Goal: Information Seeking & Learning: Compare options

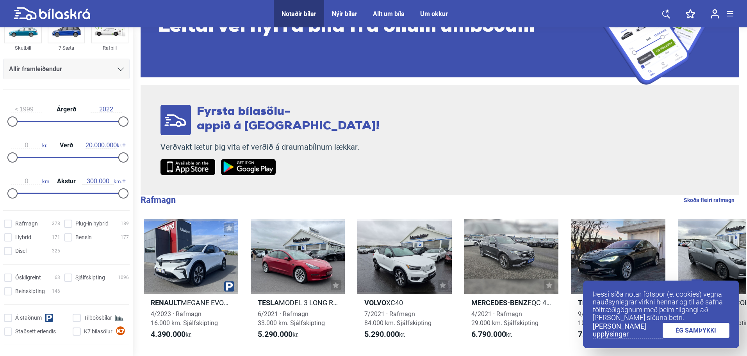
scroll to position [78, 0]
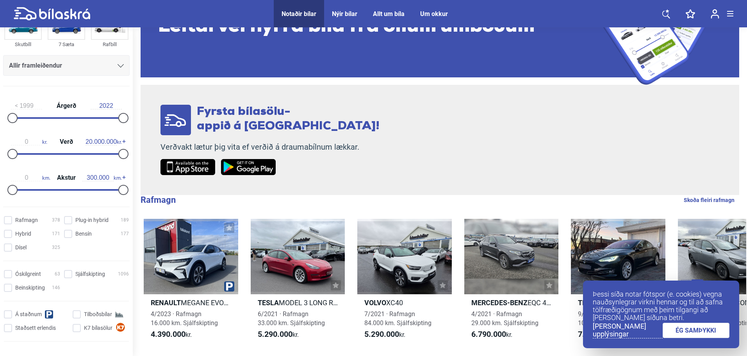
click at [687, 327] on link "ÉG SAMÞYKKI" at bounding box center [696, 330] width 67 height 15
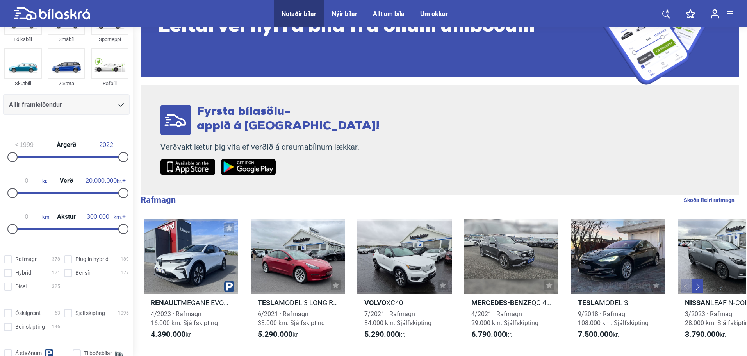
scroll to position [0, 0]
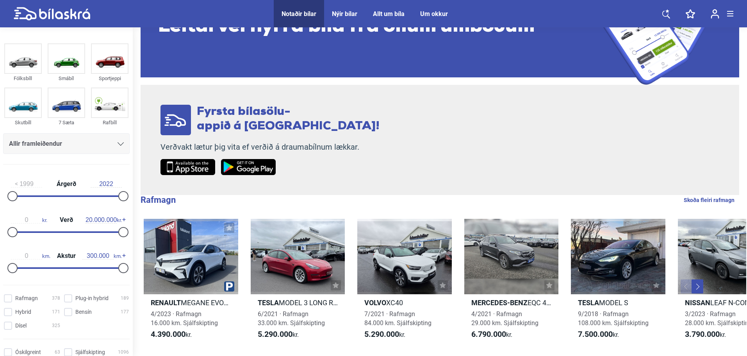
click at [120, 143] on icon at bounding box center [121, 144] width 6 height 4
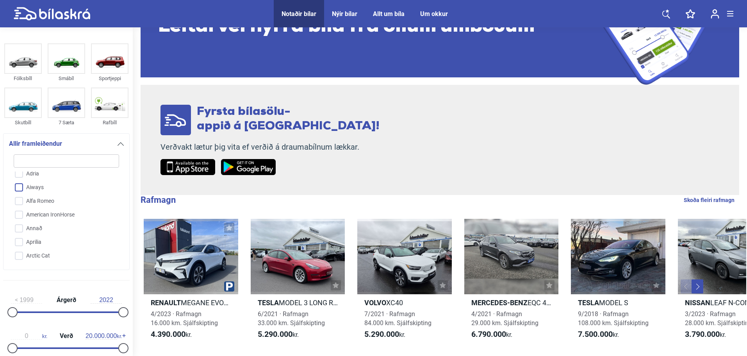
scroll to position [39, 0]
click at [54, 198] on input "Alfa Romeo" at bounding box center [61, 195] width 106 height 14
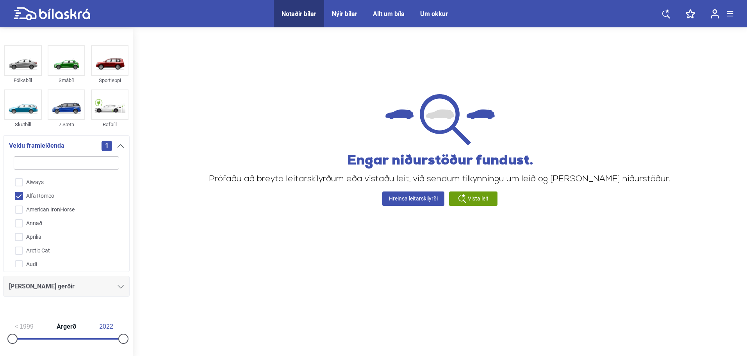
click at [24, 194] on input "Alfa Romeo" at bounding box center [61, 196] width 106 height 14
checkbox input "false"
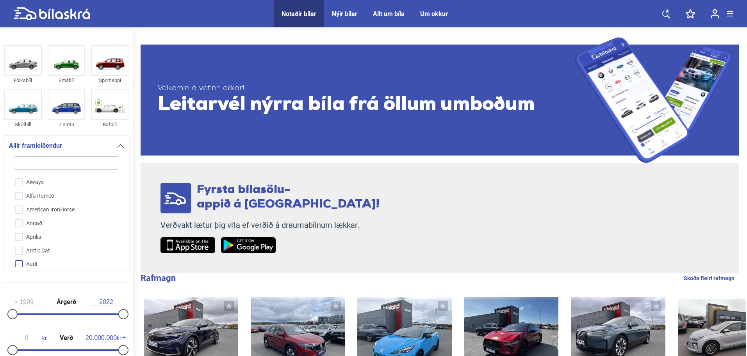
click at [44, 262] on input "Audi" at bounding box center [61, 265] width 106 height 14
checkbox input "true"
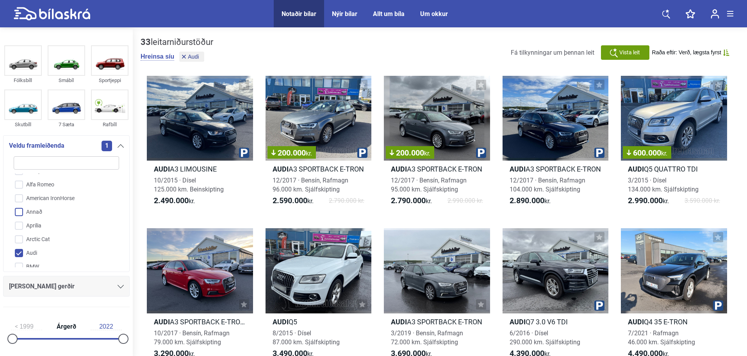
scroll to position [78, 0]
click at [40, 239] on input "BMW" at bounding box center [61, 239] width 106 height 14
checkbox input "true"
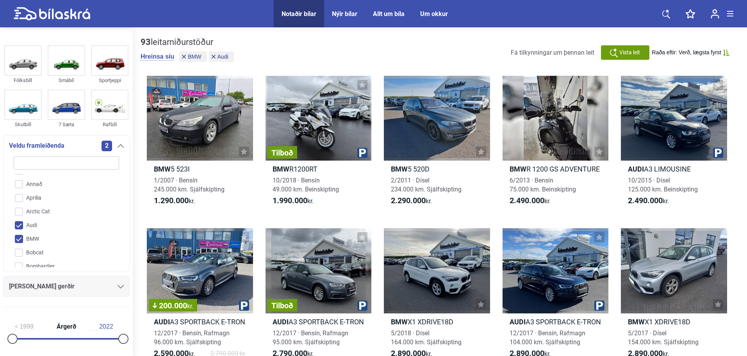
click at [25, 225] on input "Audi" at bounding box center [61, 226] width 106 height 14
checkbox input "false"
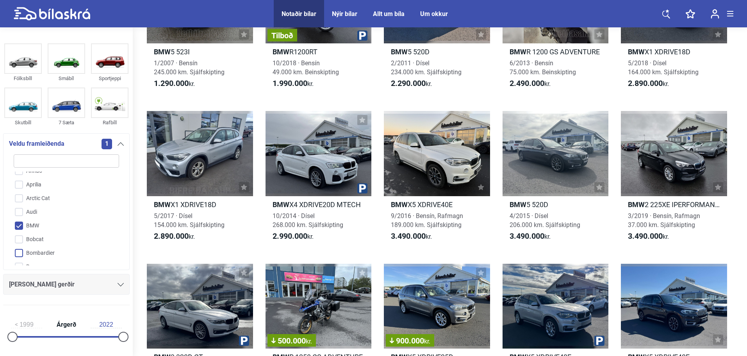
scroll to position [117, 0]
click at [21, 202] on input "BMW" at bounding box center [61, 198] width 106 height 14
checkbox input "false"
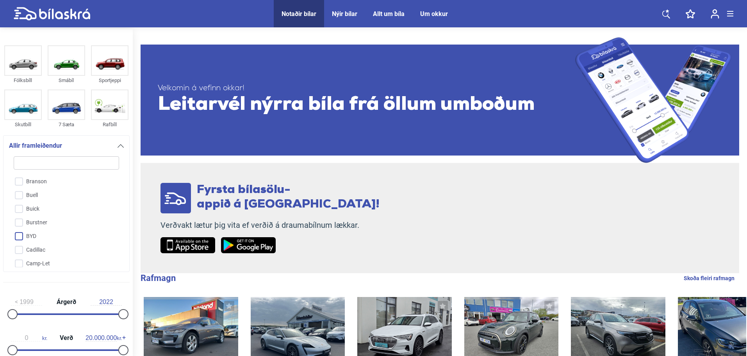
scroll to position [180, 0]
click at [51, 230] on input "BYD" at bounding box center [61, 233] width 106 height 14
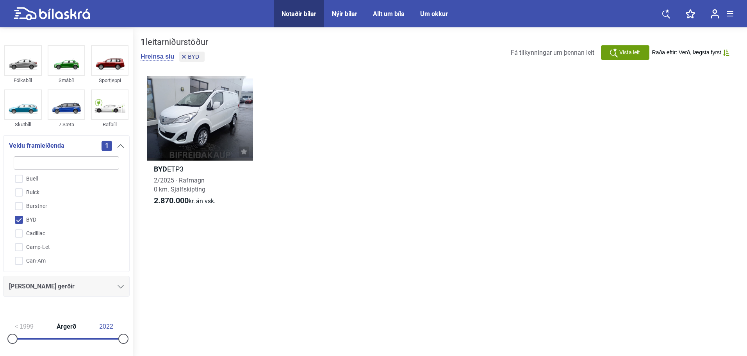
scroll to position [219, 0]
click at [28, 195] on input "BYD" at bounding box center [61, 194] width 106 height 14
checkbox input "false"
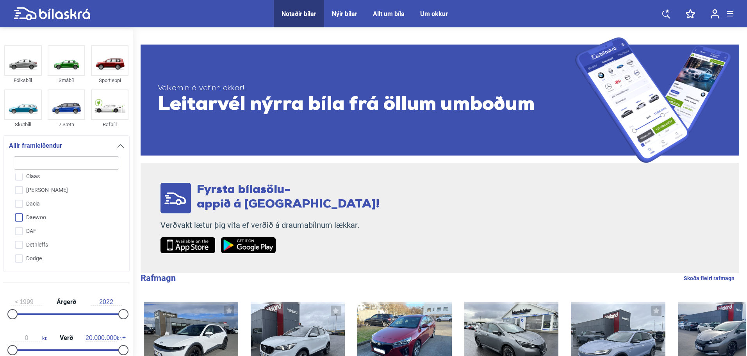
scroll to position [414, 0]
click at [66, 224] on input "Dodge" at bounding box center [61, 231] width 106 height 14
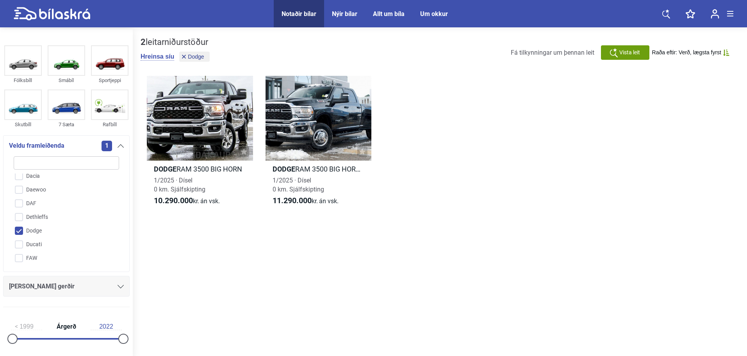
click at [23, 230] on input "Dodge" at bounding box center [61, 231] width 106 height 14
checkbox input "false"
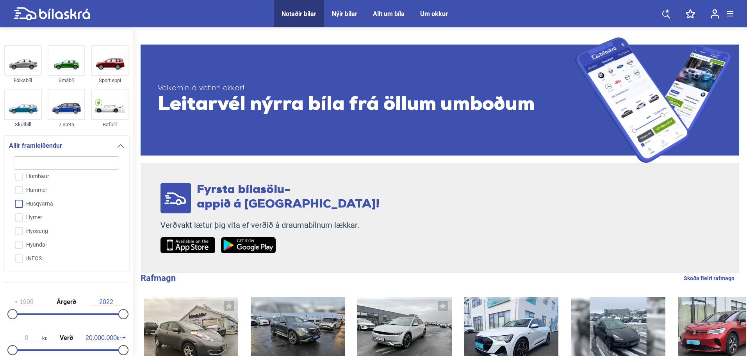
scroll to position [688, 0]
click at [60, 217] on input "Hyundai" at bounding box center [61, 218] width 106 height 14
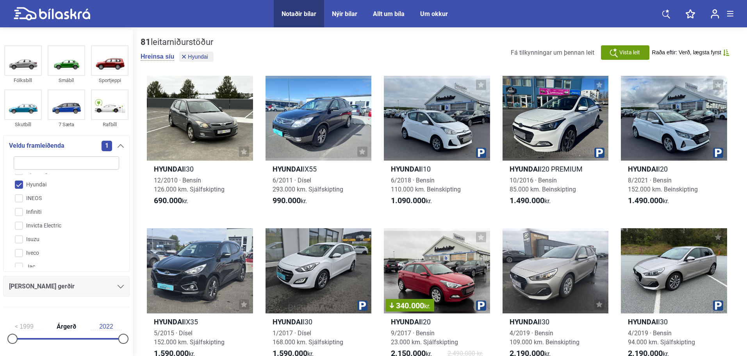
scroll to position [727, 0]
click at [22, 175] on input "Hyundai" at bounding box center [61, 178] width 106 height 14
checkbox input "false"
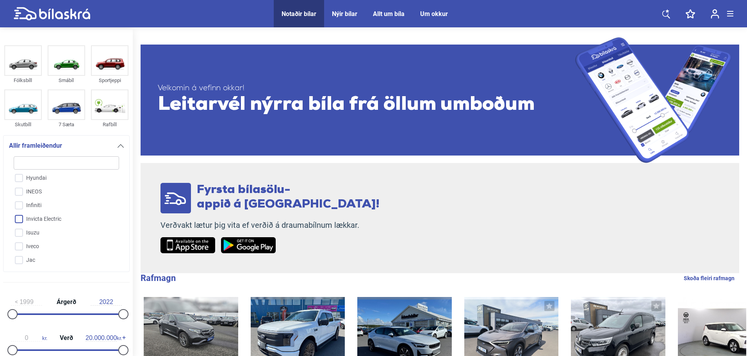
scroll to position [766, 0]
click at [57, 232] on input "Jaguar" at bounding box center [61, 235] width 106 height 14
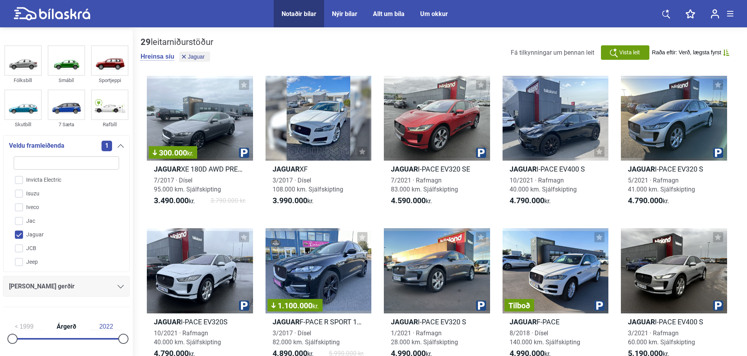
click at [30, 232] on input "Jaguar" at bounding box center [61, 235] width 106 height 14
checkbox input "false"
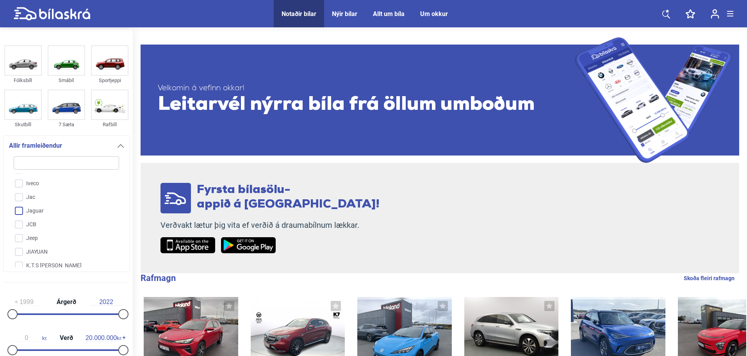
scroll to position [805, 0]
click at [65, 223] on input "Jeep" at bounding box center [61, 223] width 106 height 14
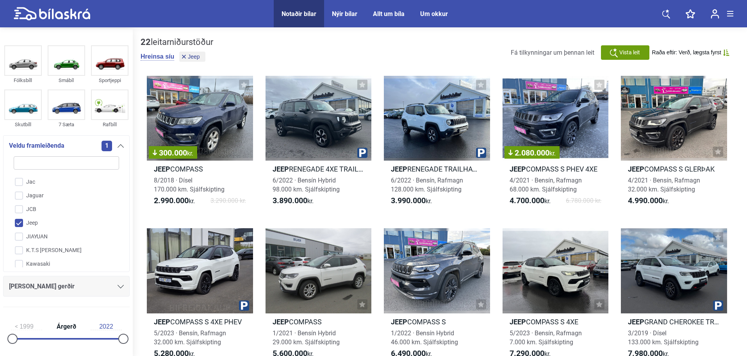
click at [32, 223] on input "Jeep" at bounding box center [61, 223] width 106 height 14
checkbox input "false"
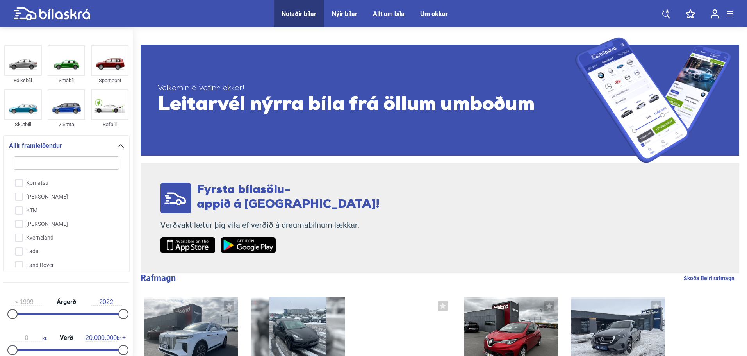
scroll to position [961, 0]
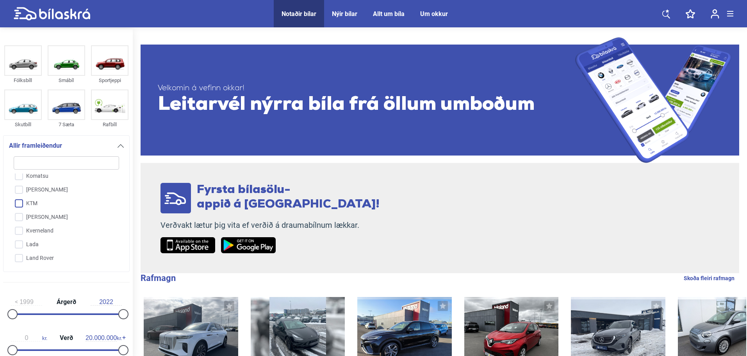
click at [46, 205] on input "KTM" at bounding box center [61, 204] width 106 height 14
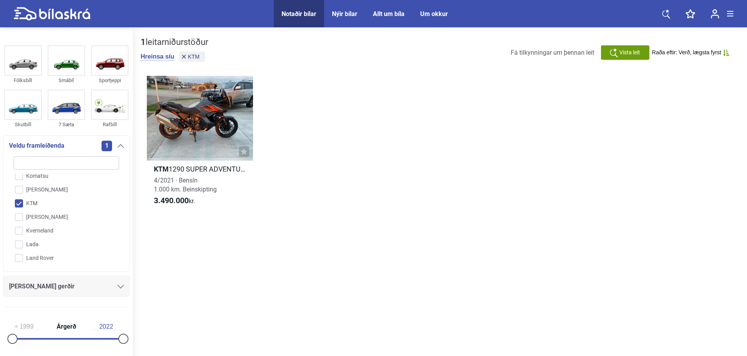
click at [46, 205] on input "KTM" at bounding box center [61, 204] width 106 height 14
checkbox input "false"
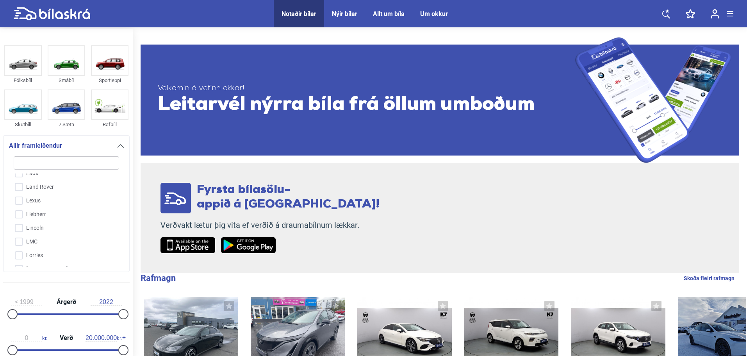
scroll to position [1040, 0]
click at [49, 193] on input "Lexus" at bounding box center [61, 194] width 106 height 14
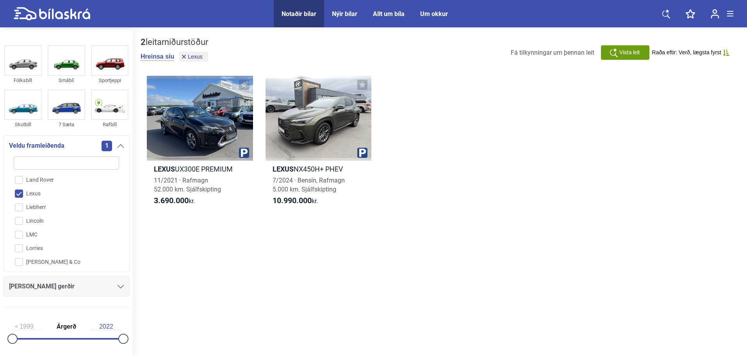
click at [49, 193] on input "Lexus" at bounding box center [61, 194] width 106 height 14
checkbox input "false"
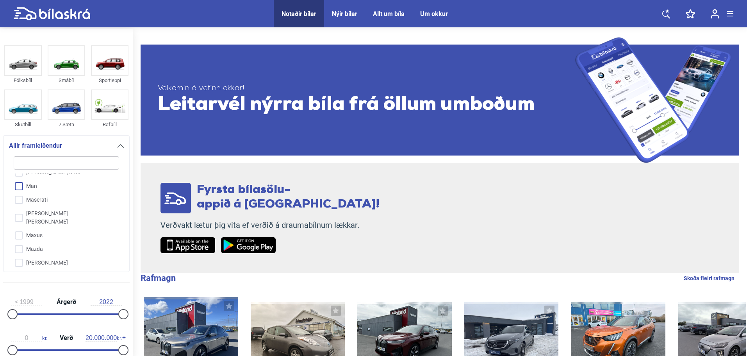
scroll to position [1157, 0]
click at [67, 242] on input "Mercedes-Benz" at bounding box center [61, 249] width 106 height 14
checkbox input "true"
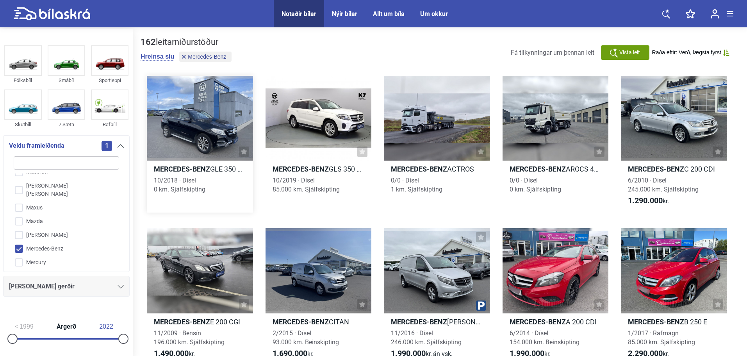
click at [196, 133] on div at bounding box center [200, 118] width 106 height 85
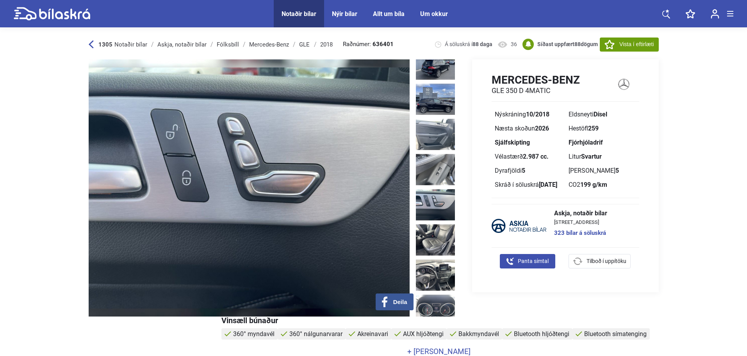
scroll to position [195, 0]
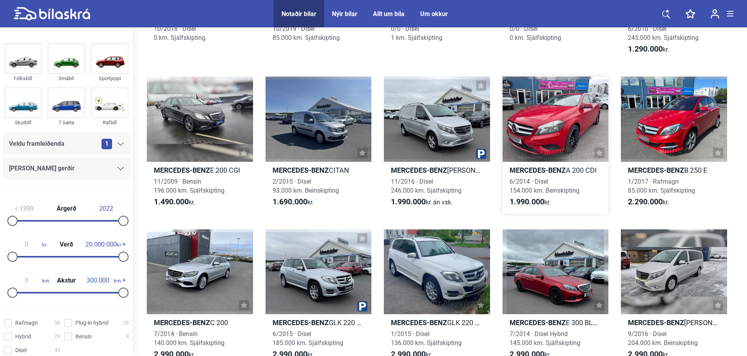
scroll to position [156, 0]
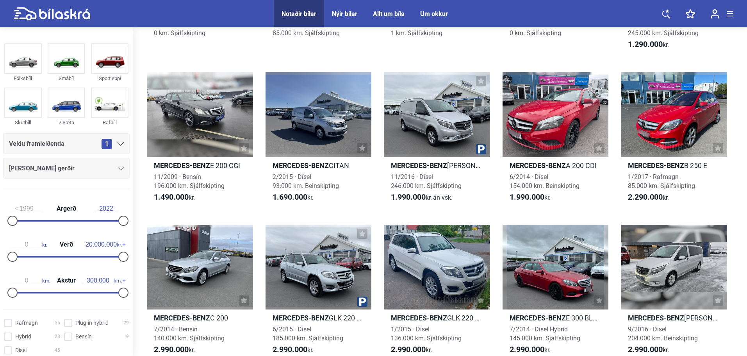
click at [118, 144] on icon at bounding box center [121, 144] width 6 height 4
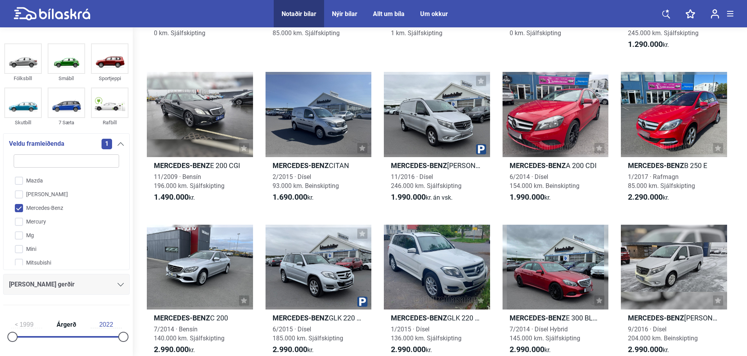
scroll to position [1196, 0]
click at [59, 201] on input "Mercedes-Benz" at bounding box center [61, 208] width 106 height 14
checkbox input "false"
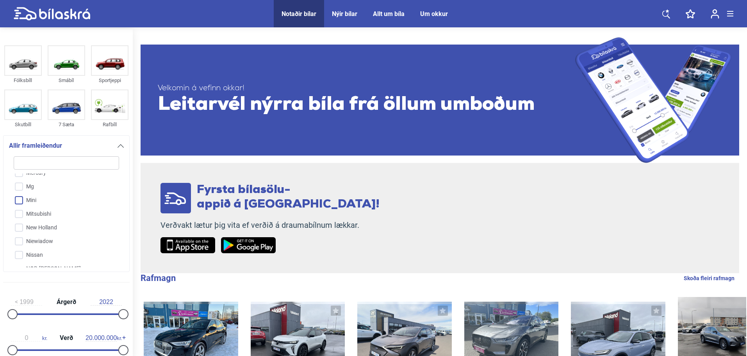
scroll to position [1274, 0]
click at [59, 221] on input "Nissan" at bounding box center [61, 228] width 106 height 14
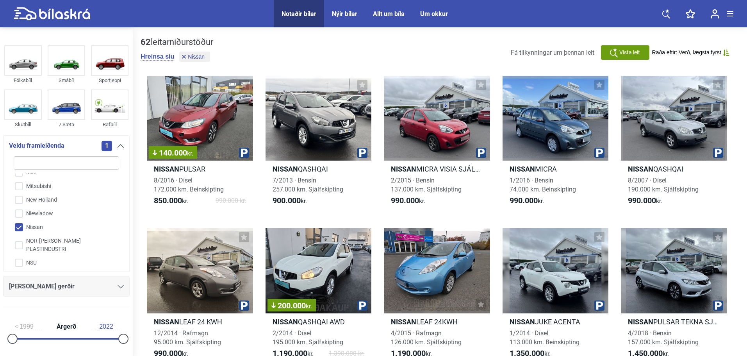
click at [58, 221] on input "Nissan" at bounding box center [61, 228] width 106 height 14
checkbox input "false"
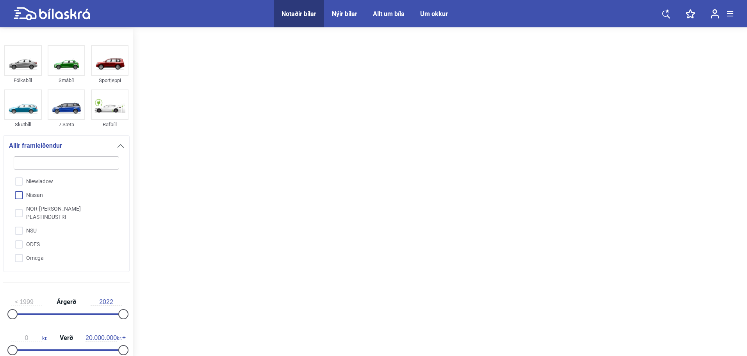
scroll to position [1313, 0]
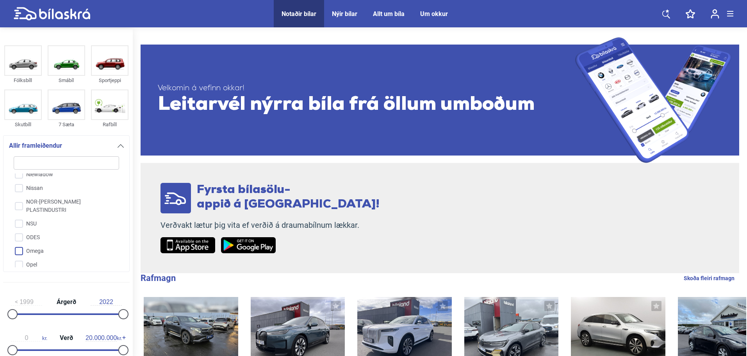
click at [53, 245] on input "Omega" at bounding box center [61, 252] width 106 height 14
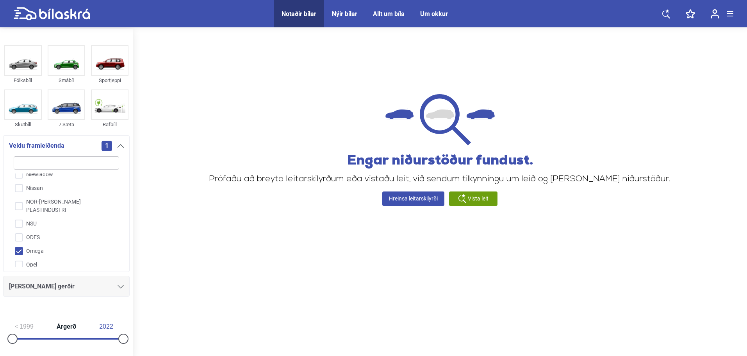
click at [53, 245] on input "Omega" at bounding box center [61, 252] width 106 height 14
checkbox input "false"
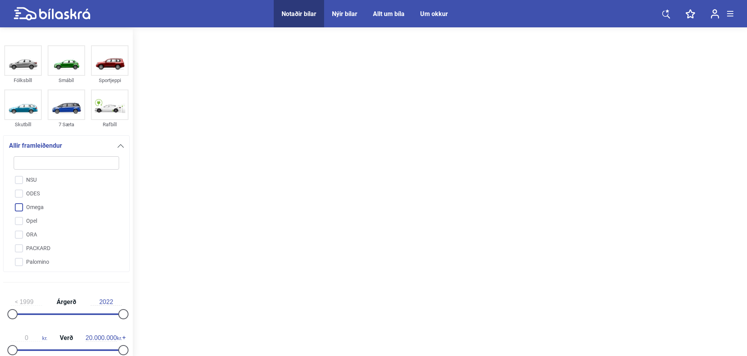
scroll to position [1391, 0]
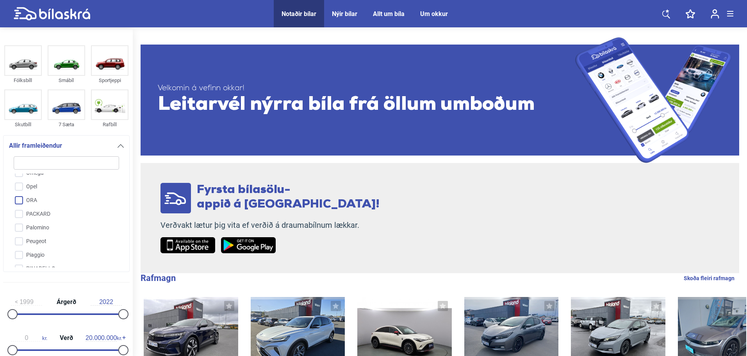
click at [48, 194] on input "ORA" at bounding box center [61, 201] width 106 height 14
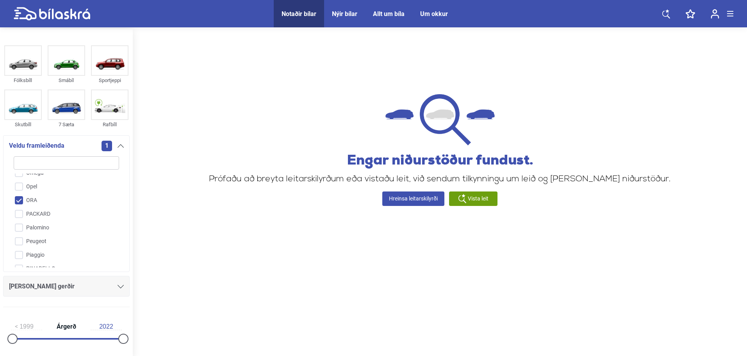
click at [48, 194] on input "ORA" at bounding box center [61, 201] width 106 height 14
checkbox input "false"
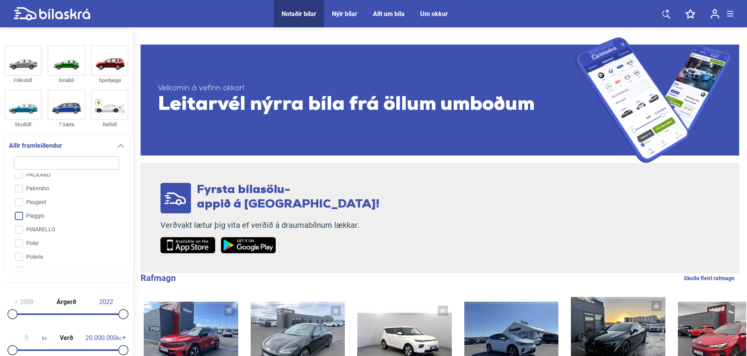
scroll to position [1469, 0]
click at [63, 225] on input "Polestar" at bounding box center [61, 232] width 106 height 14
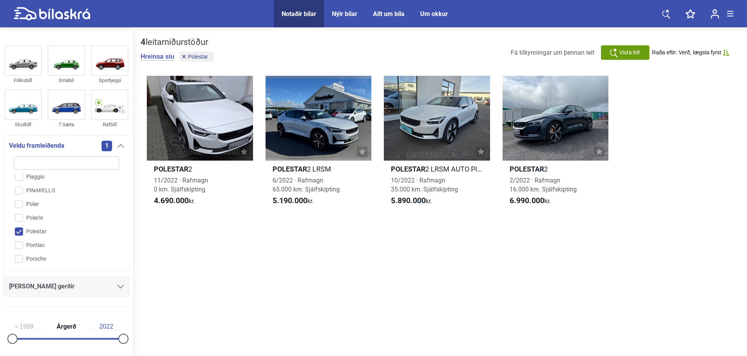
click at [24, 225] on input "Polestar" at bounding box center [61, 232] width 106 height 14
checkbox input "false"
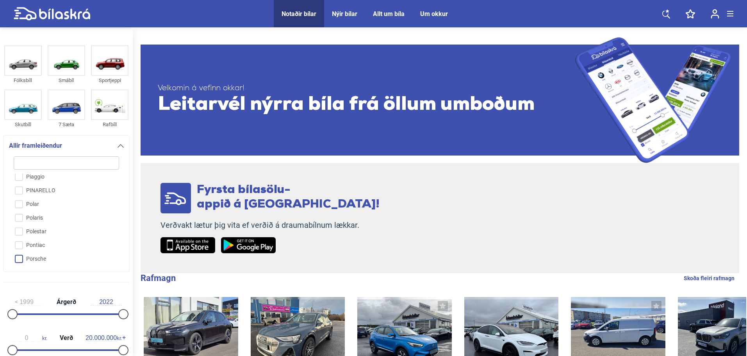
click at [54, 252] on input "Porsche" at bounding box center [61, 259] width 106 height 14
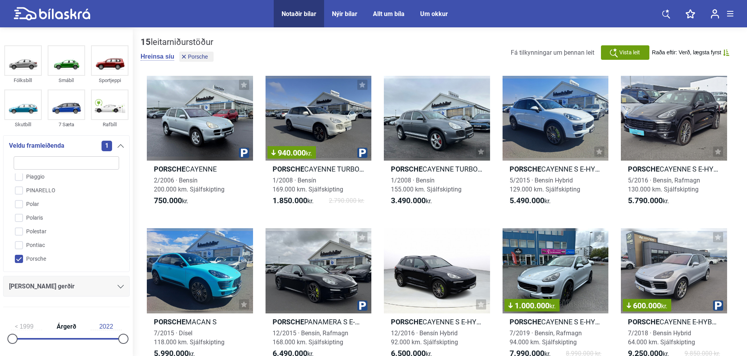
click at [53, 252] on input "Porsche" at bounding box center [61, 259] width 106 height 14
checkbox input "false"
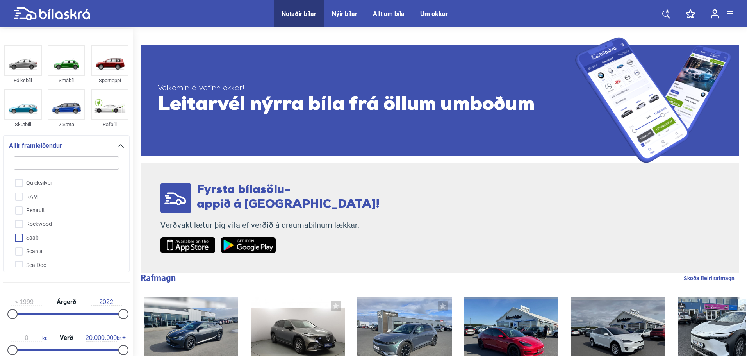
scroll to position [1586, 0]
click at [61, 231] on div "A-Liner Acura Adria Aiways Alfa Romeo American IronHorse Annað Aprilia Arctic C…" at bounding box center [66, 220] width 109 height 94
click at [54, 231] on input "Sea-Doo" at bounding box center [61, 238] width 106 height 14
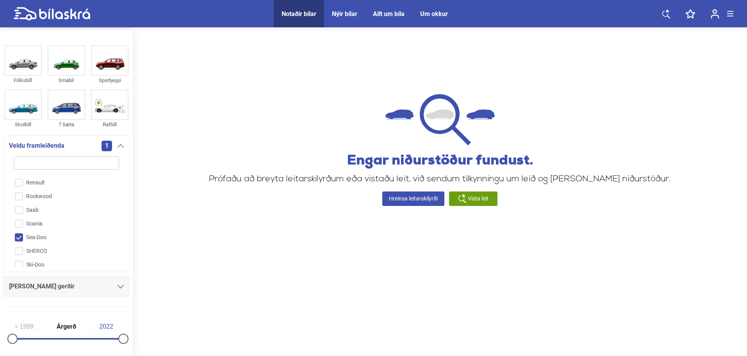
click at [53, 231] on input "Sea-Doo" at bounding box center [61, 238] width 106 height 14
checkbox input "false"
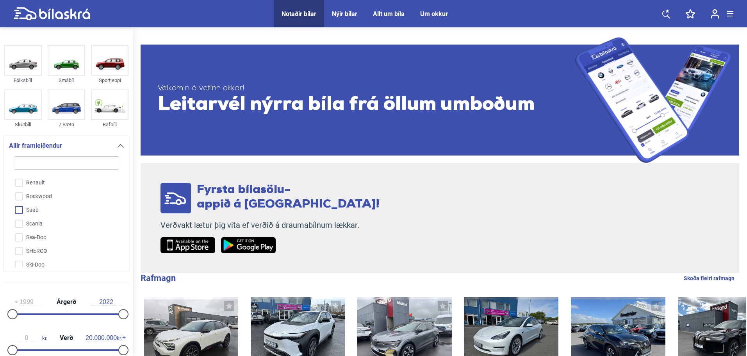
click at [41, 204] on input "Saab" at bounding box center [61, 211] width 106 height 14
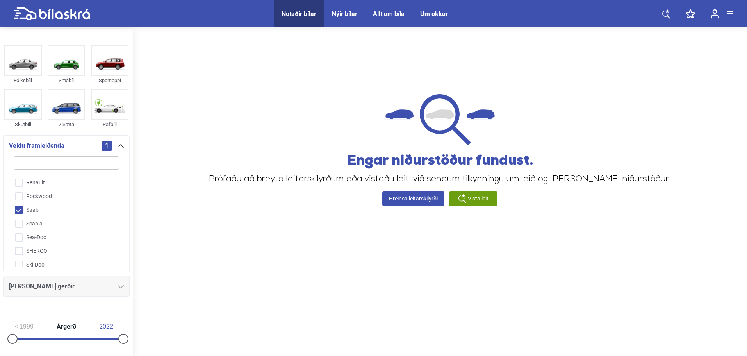
click at [43, 204] on input "Saab" at bounding box center [61, 211] width 106 height 14
checkbox input "false"
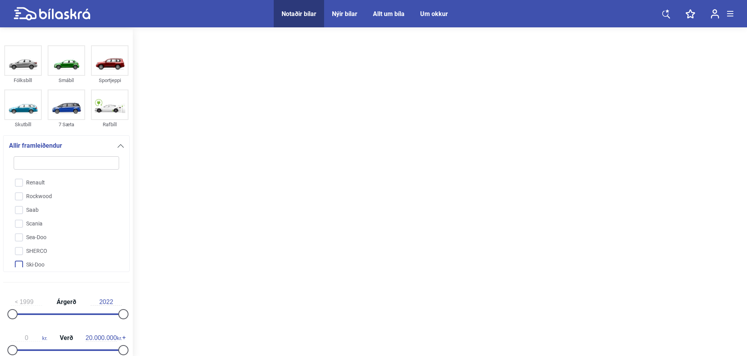
click at [52, 258] on input "Ski-Doo" at bounding box center [61, 265] width 106 height 14
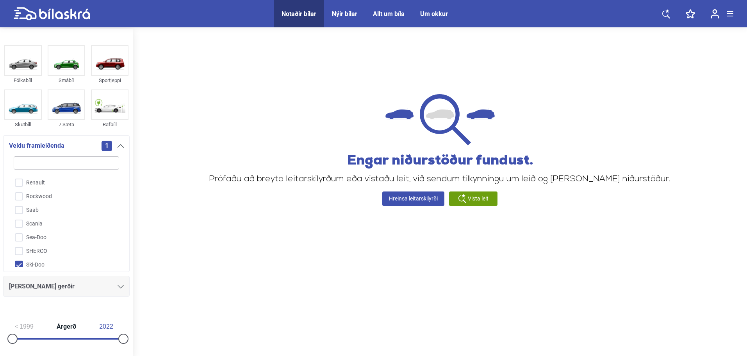
click at [52, 258] on input "Ski-Doo" at bounding box center [61, 265] width 106 height 14
checkbox input "false"
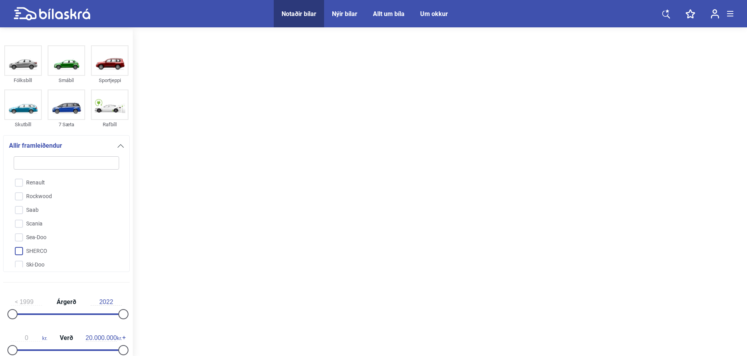
click at [50, 245] on input "SHERCO" at bounding box center [61, 252] width 106 height 14
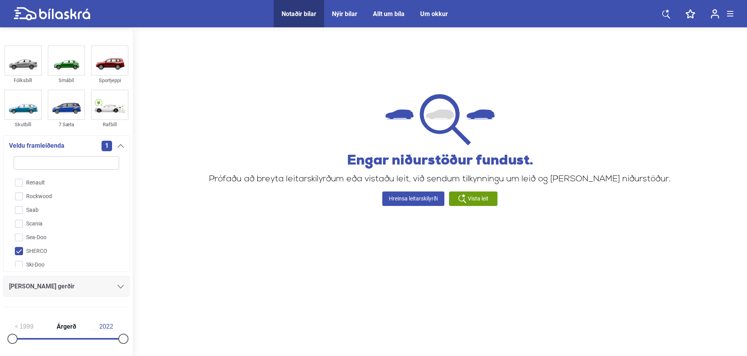
click at [50, 245] on input "SHERCO" at bounding box center [61, 252] width 106 height 14
checkbox input "false"
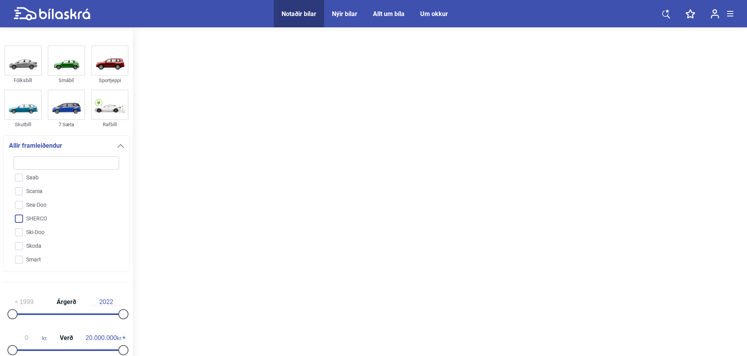
scroll to position [1625, 0]
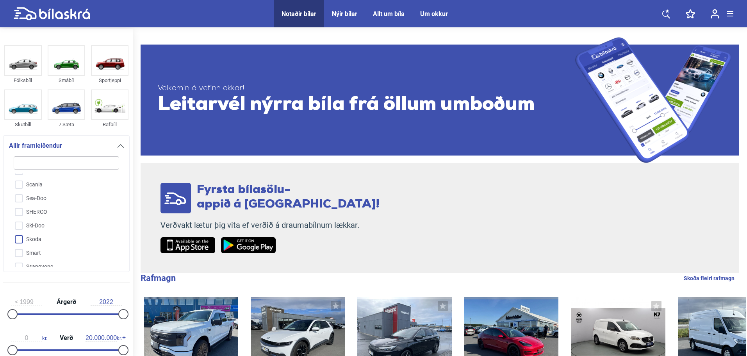
click at [50, 233] on input "Skoda" at bounding box center [61, 240] width 106 height 14
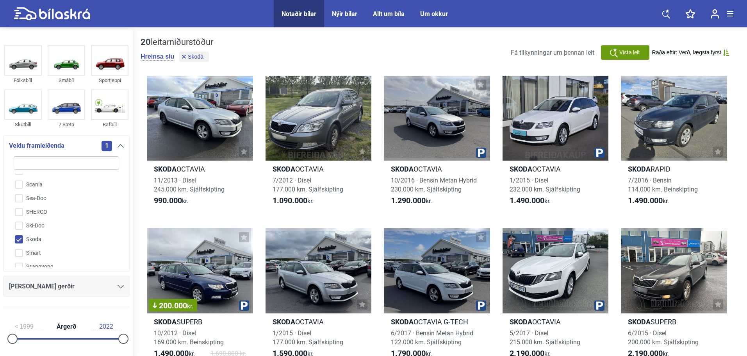
click at [50, 233] on input "Skoda" at bounding box center [61, 240] width 106 height 14
checkbox input "false"
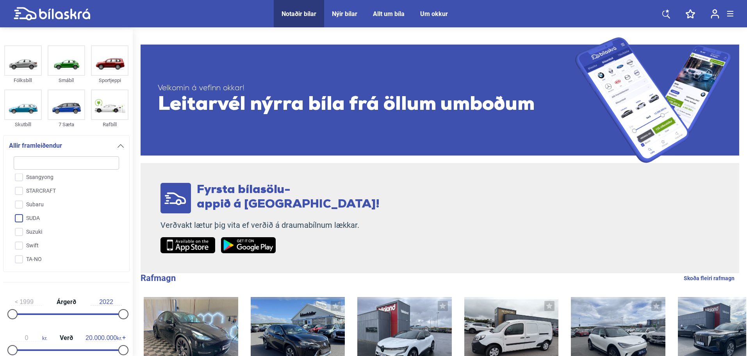
scroll to position [1743, 0]
click at [52, 211] on input "Swift" at bounding box center [61, 218] width 106 height 14
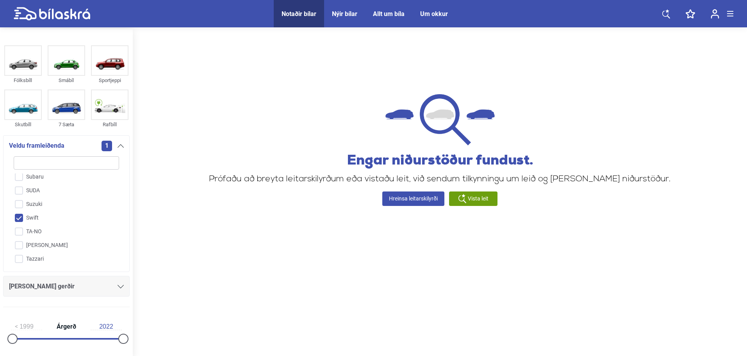
click at [52, 211] on input "Swift" at bounding box center [61, 218] width 106 height 14
checkbox input "false"
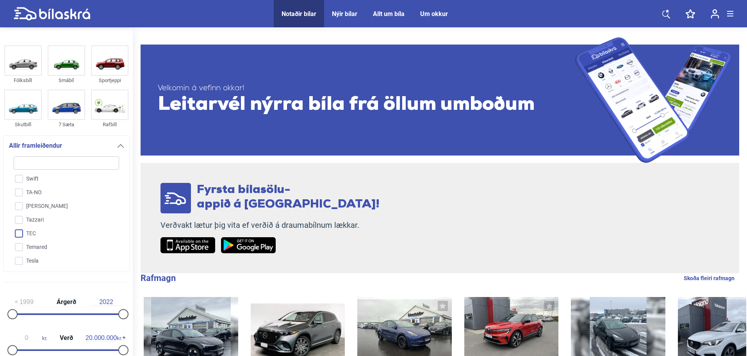
scroll to position [1821, 0]
click at [55, 215] on input "Tesla" at bounding box center [61, 222] width 106 height 14
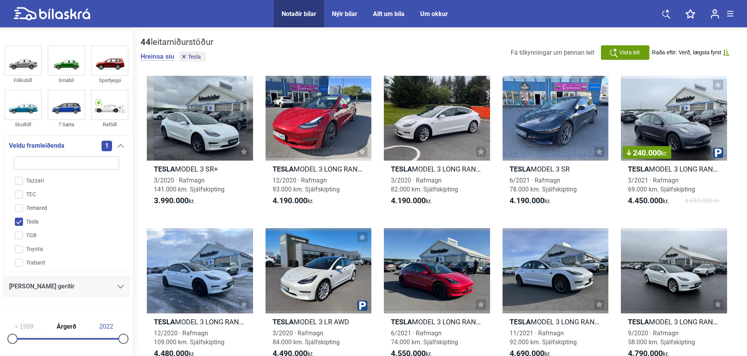
click at [55, 215] on input "Tesla" at bounding box center [61, 222] width 106 height 14
checkbox input "false"
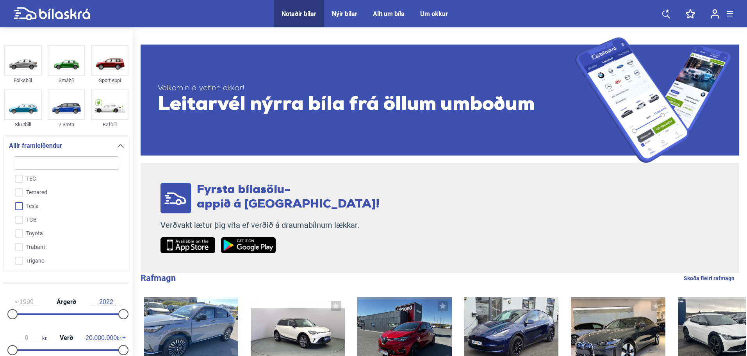
scroll to position [1860, 0]
click at [58, 204] on input "Toyota" at bounding box center [61, 211] width 106 height 14
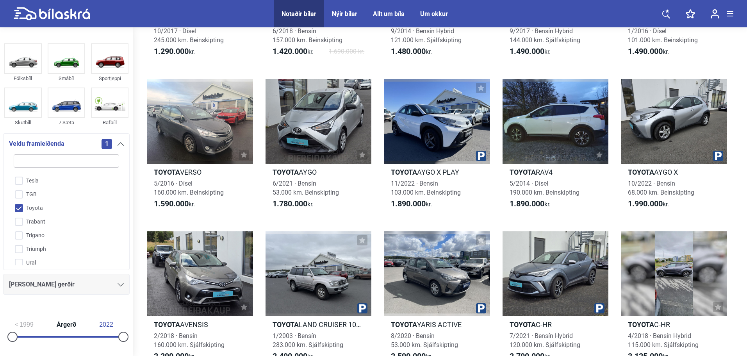
scroll to position [313, 0]
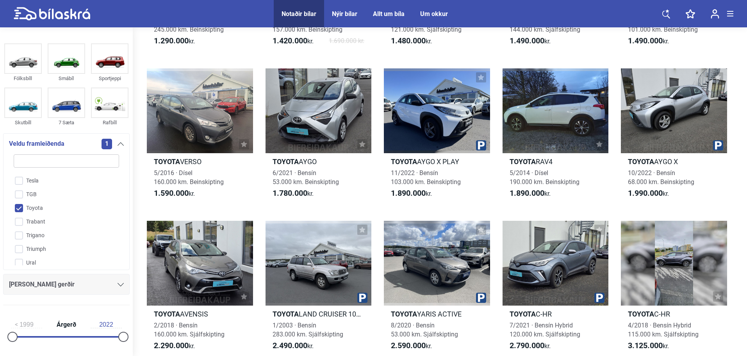
click at [59, 202] on input "Toyota" at bounding box center [61, 209] width 106 height 14
checkbox input "false"
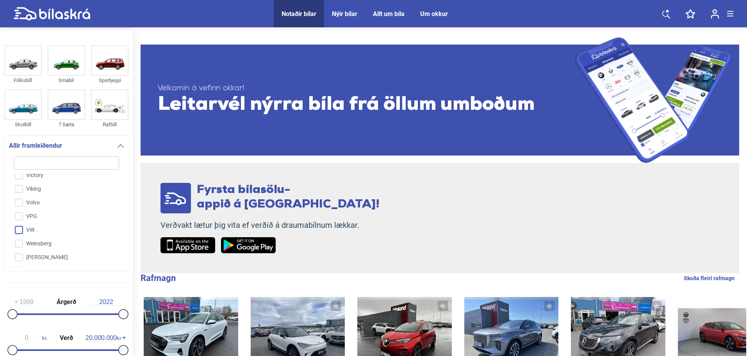
scroll to position [1977, 0]
click at [58, 223] on input "VW" at bounding box center [61, 230] width 106 height 14
checkbox input "true"
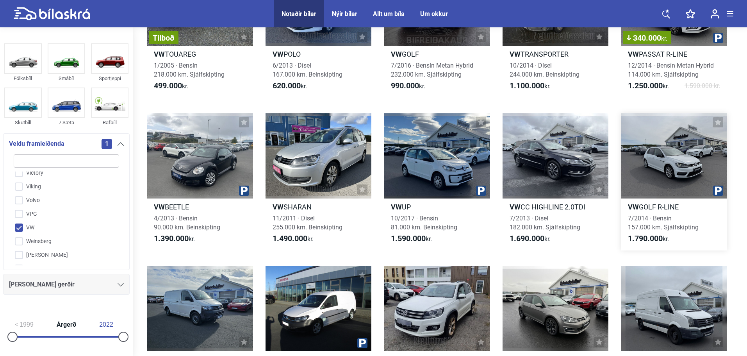
scroll to position [117, 0]
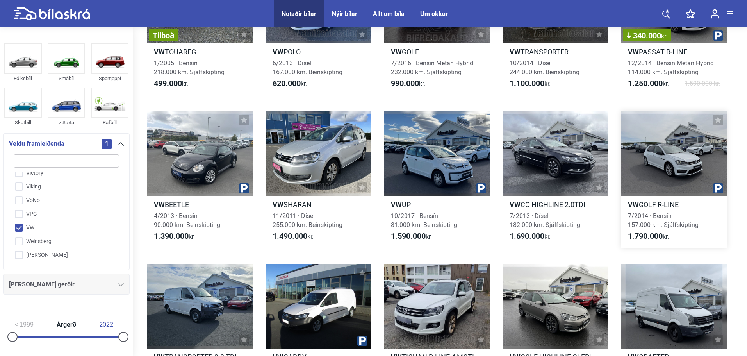
click at [667, 175] on div at bounding box center [674, 153] width 106 height 85
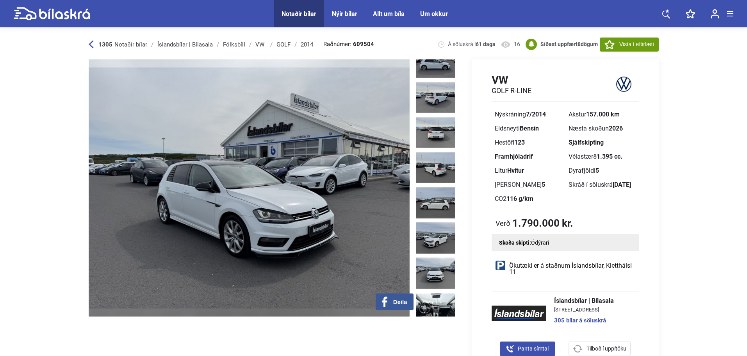
scroll to position [78, 0]
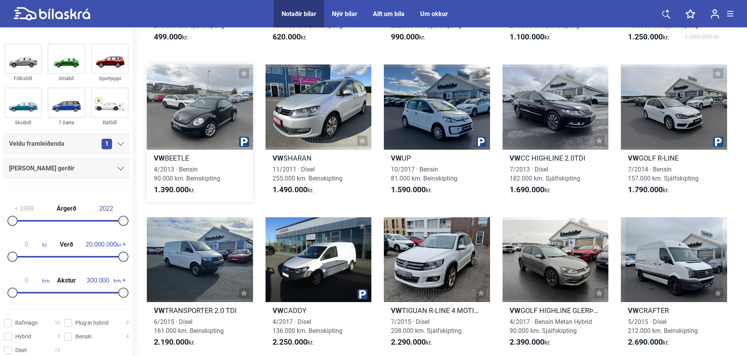
scroll to position [234, 0]
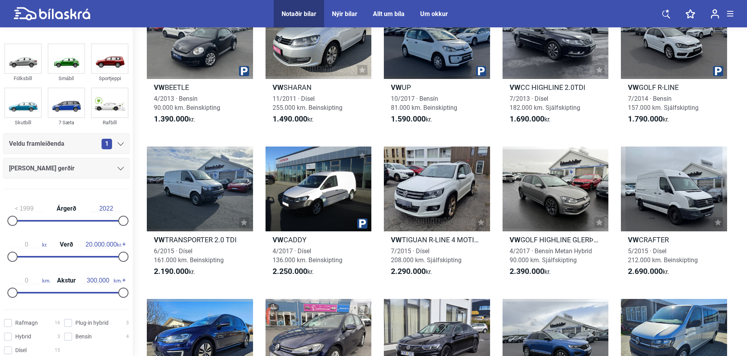
click at [118, 143] on icon at bounding box center [121, 144] width 6 height 4
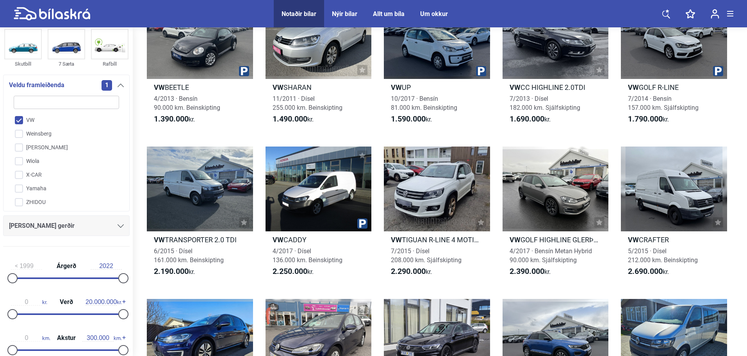
scroll to position [78, 0]
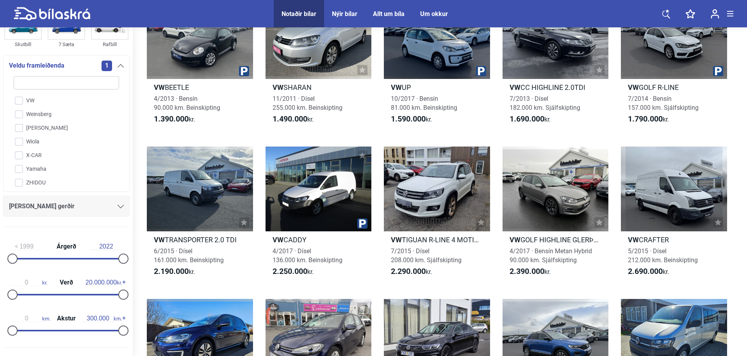
checkbox input "false"
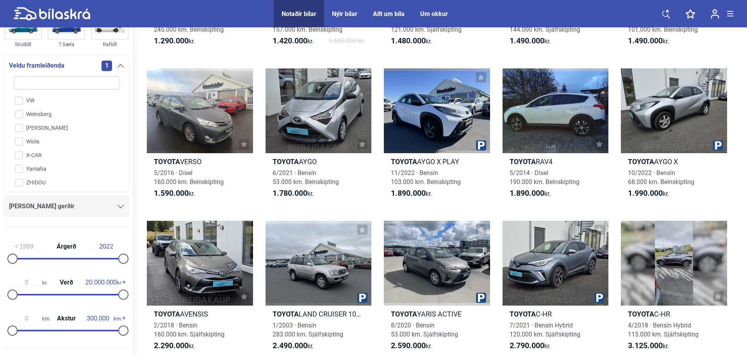
checkbox input "false"
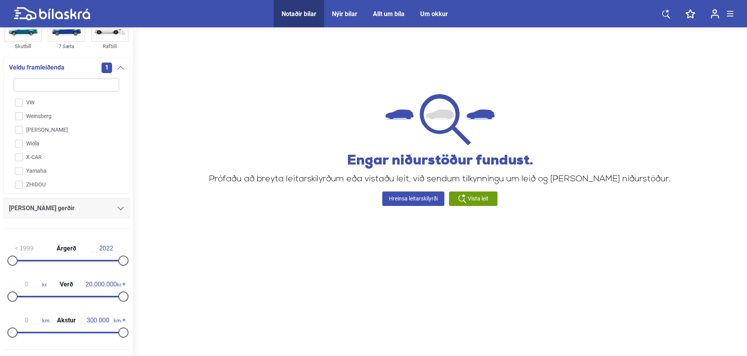
checkbox input "false"
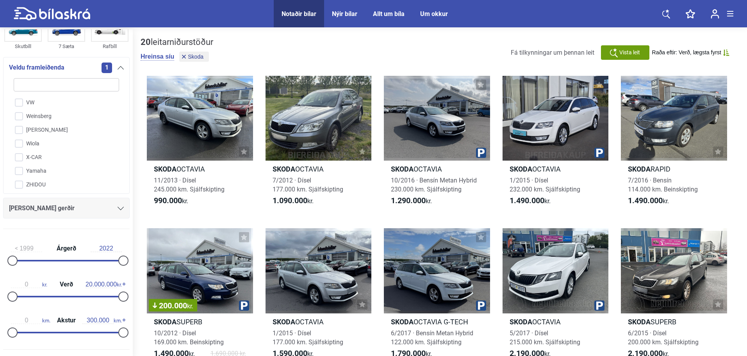
checkbox input "false"
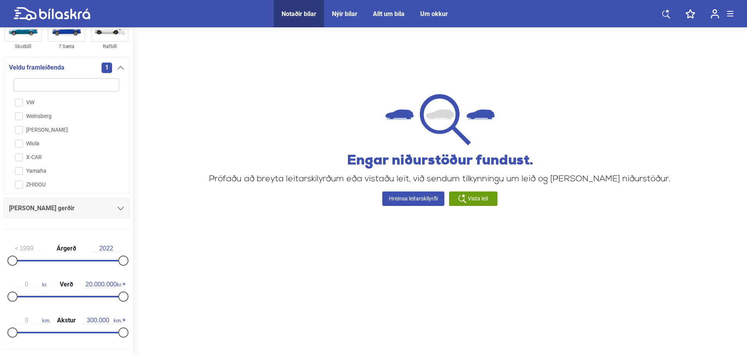
checkbox input "false"
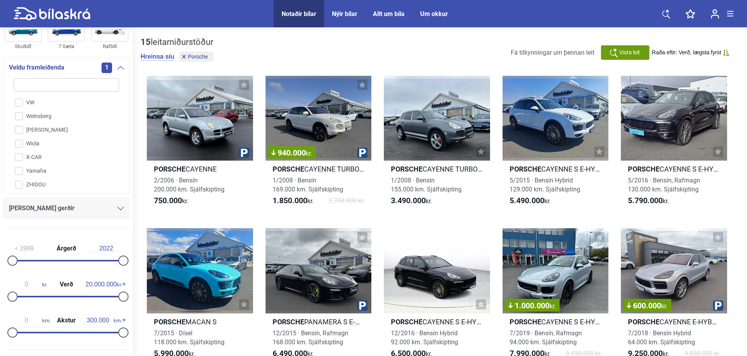
checkbox input "false"
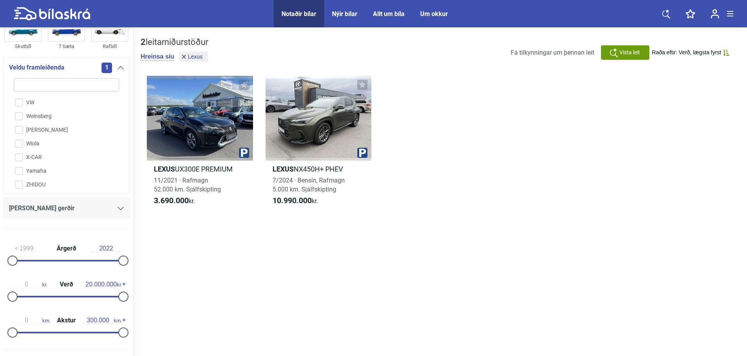
checkbox input "false"
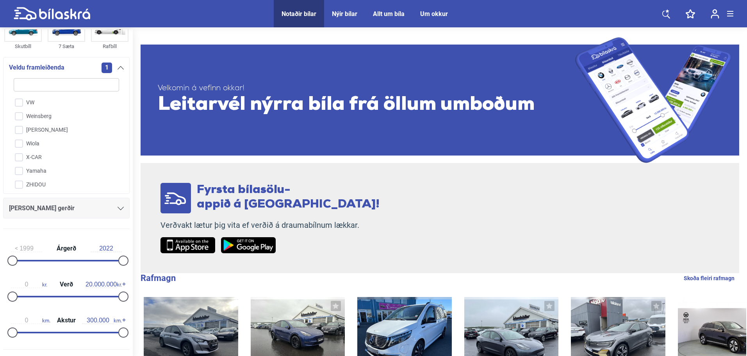
checkbox input "false"
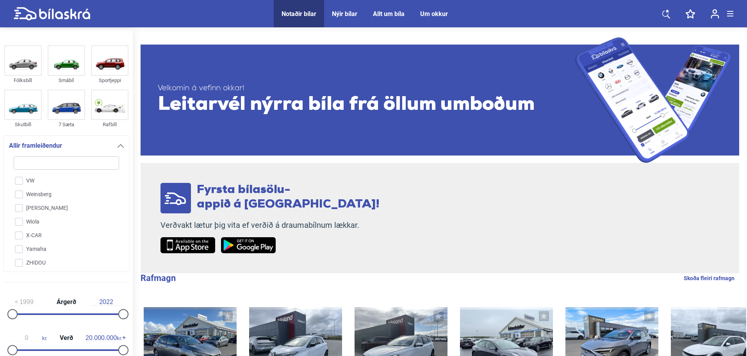
click at [55, 16] on icon at bounding box center [52, 14] width 77 height 14
